Goal: Answer question/provide support

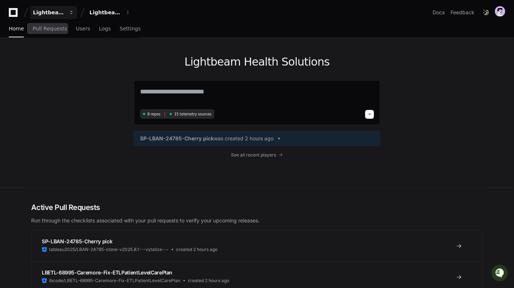
click at [56, 18] on app-nav "Lightbeam Health Lightbeam Health Solutions Docs Feedback Home Pull Requests Us…" at bounding box center [257, 19] width 514 height 38
click at [56, 14] on div "Lightbeam Health" at bounding box center [49, 12] width 32 height 7
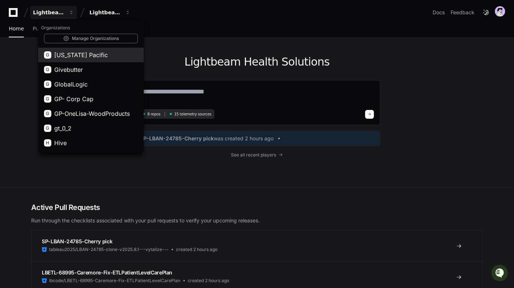
scroll to position [291, 0]
click at [86, 54] on span "[US_STATE] Pacific" at bounding box center [81, 55] width 54 height 9
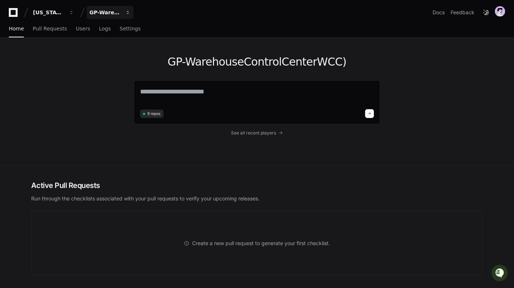
click at [104, 8] on button "GP-WarehouseControlCenterWCC)" at bounding box center [110, 12] width 47 height 13
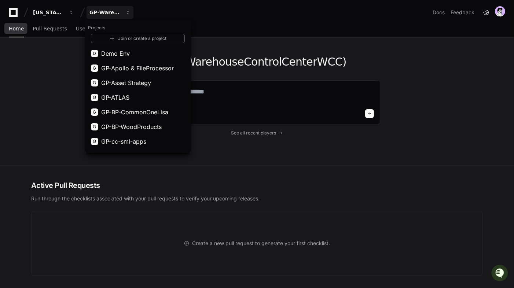
click at [43, 10] on div "[US_STATE] Pacific" at bounding box center [49, 12] width 32 height 7
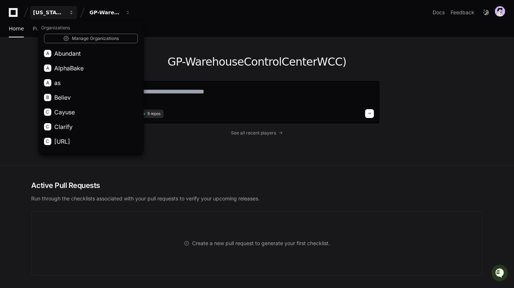
click at [51, 13] on div "[US_STATE] Pacific" at bounding box center [49, 12] width 32 height 7
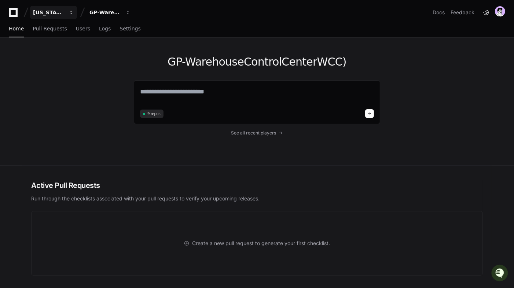
click at [57, 14] on div "[US_STATE] Pacific" at bounding box center [49, 12] width 32 height 7
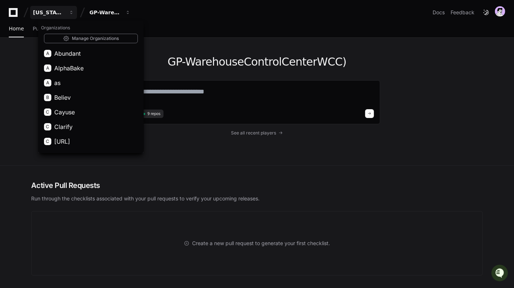
click at [29, 38] on div "GP-WarehouseControlCenterWCC) 9 repos See all recent players" at bounding box center [256, 102] width 469 height 128
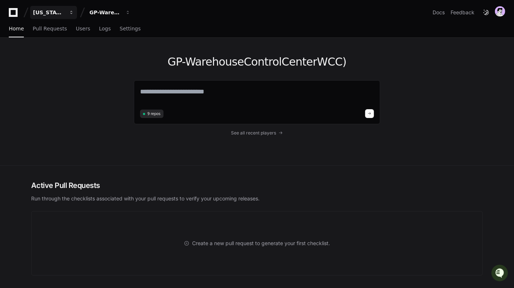
click at [44, 11] on div "[US_STATE] Pacific" at bounding box center [49, 12] width 32 height 7
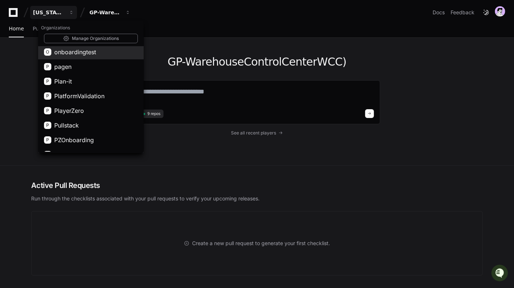
scroll to position [682, 0]
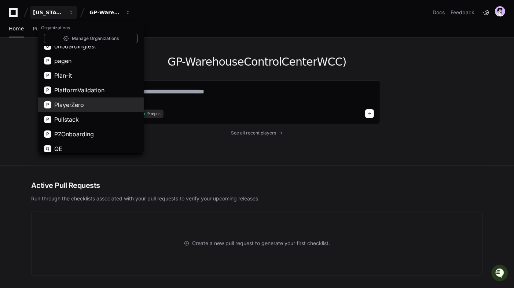
click at [82, 108] on span "PlayerZero" at bounding box center [69, 104] width 30 height 9
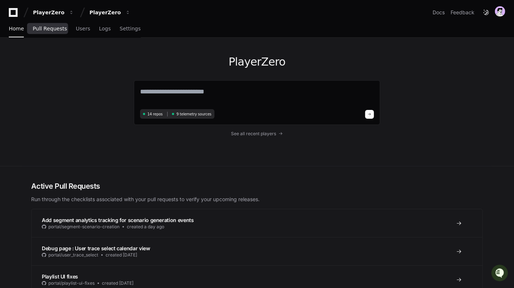
click at [46, 33] on link "Pull Requests" at bounding box center [50, 29] width 34 height 17
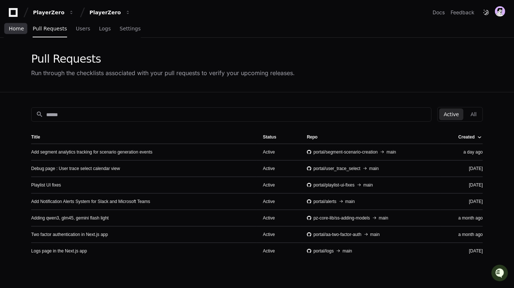
click at [22, 29] on span "Home" at bounding box center [16, 28] width 15 height 4
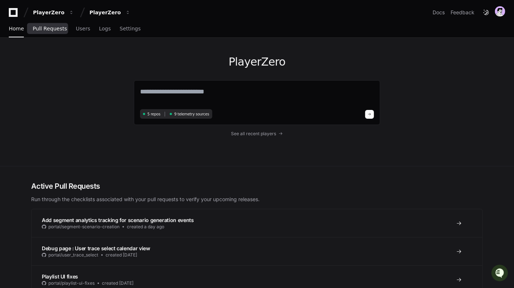
click at [60, 32] on link "Pull Requests" at bounding box center [50, 29] width 34 height 17
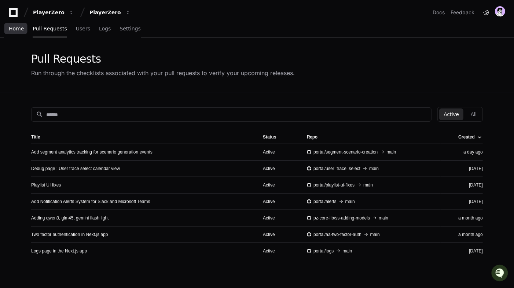
click at [15, 29] on span "Home" at bounding box center [16, 28] width 15 height 4
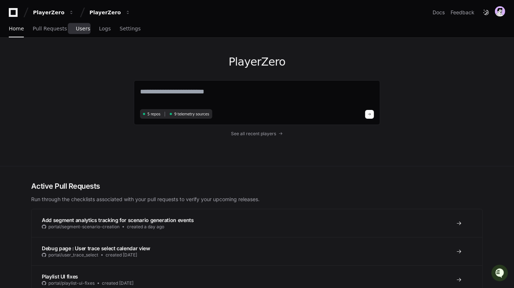
click at [78, 27] on span "Users" at bounding box center [83, 28] width 14 height 4
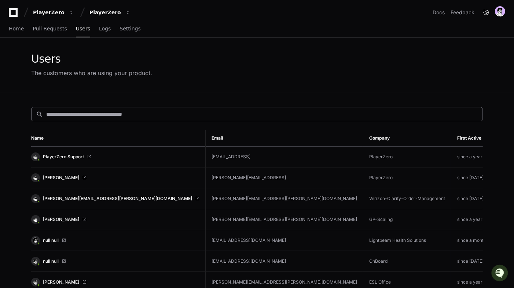
click at [81, 109] on div "search" at bounding box center [257, 114] width 452 height 14
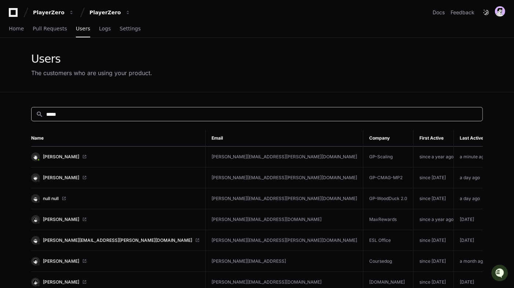
type input "*****"
click at [61, 153] on link "[PERSON_NAME]" at bounding box center [115, 156] width 168 height 9
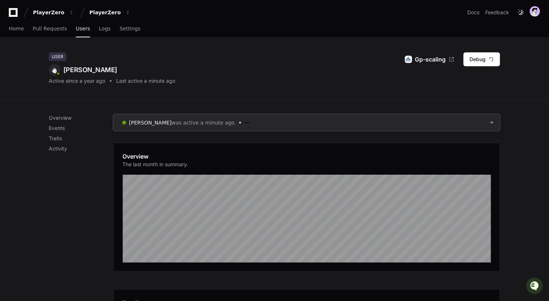
click at [174, 124] on span "was active a minute ago." at bounding box center [204, 122] width 65 height 7
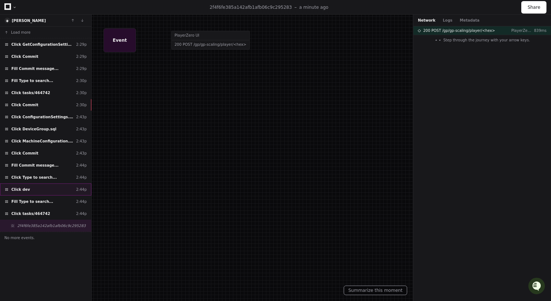
click at [43, 190] on div "Click dev 2:44p" at bounding box center [45, 190] width 91 height 12
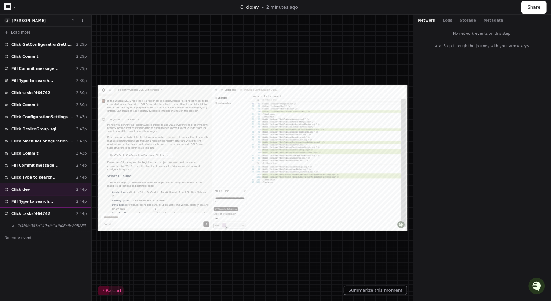
click at [48, 207] on div "Fill Type to search... 2:44p" at bounding box center [45, 202] width 91 height 12
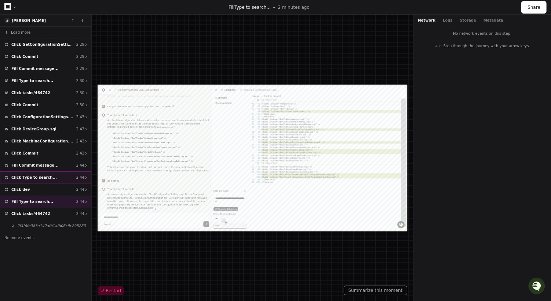
click at [54, 175] on div "Click Type to search... 2:44p" at bounding box center [45, 178] width 91 height 12
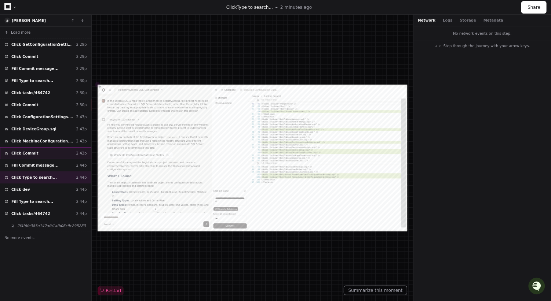
click at [68, 148] on div "Click Commit 2:43p" at bounding box center [45, 153] width 91 height 12
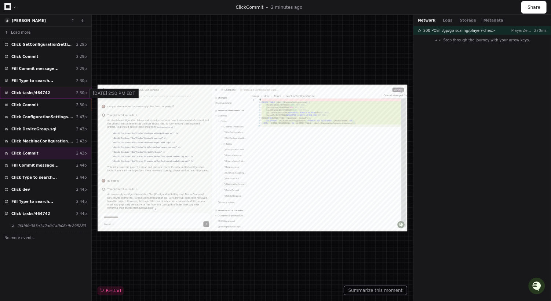
click at [77, 93] on div "2:30p" at bounding box center [81, 92] width 11 height 5
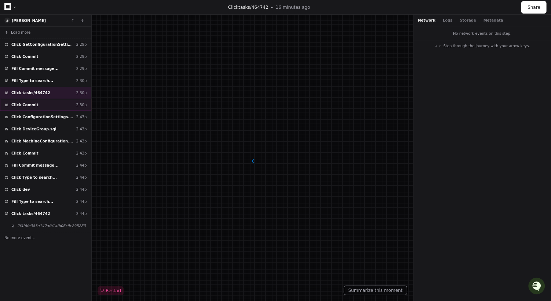
click at [72, 103] on div "Click Commit 2:30p" at bounding box center [45, 105] width 91 height 12
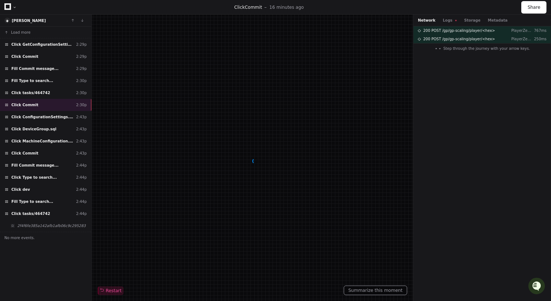
click at [448, 17] on div "Network Logs Storage Metadata" at bounding box center [481, 21] width 137 height 12
click at [446, 18] on button "Logs" at bounding box center [449, 20] width 14 height 5
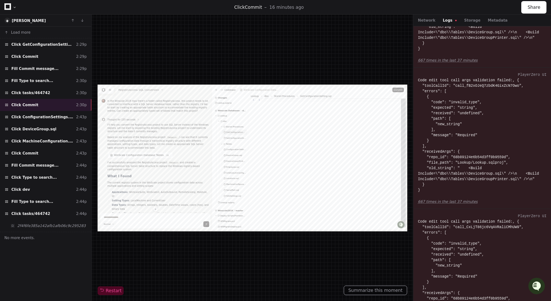
scroll to position [4892, 0]
